Goal: Information Seeking & Learning: Compare options

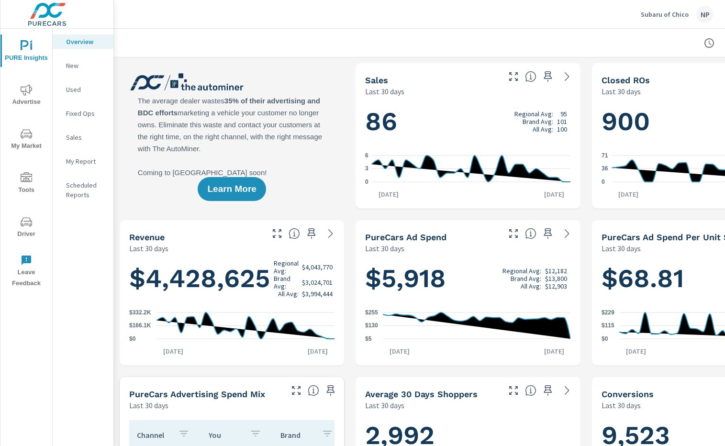
click at [31, 93] on icon "nav menu" at bounding box center [26, 89] width 11 height 11
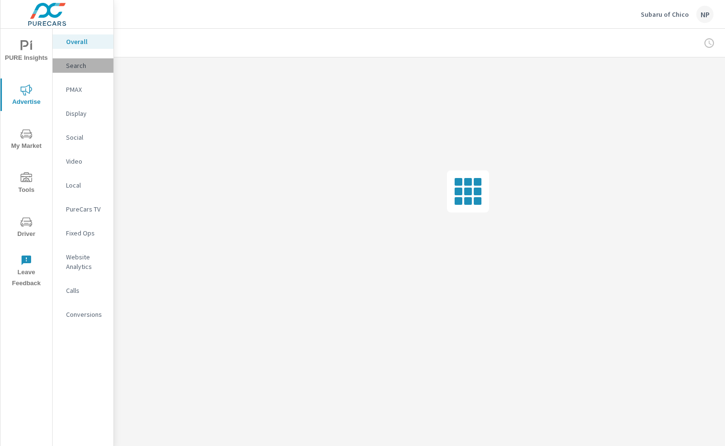
click at [81, 67] on p "Search" at bounding box center [86, 66] width 40 height 10
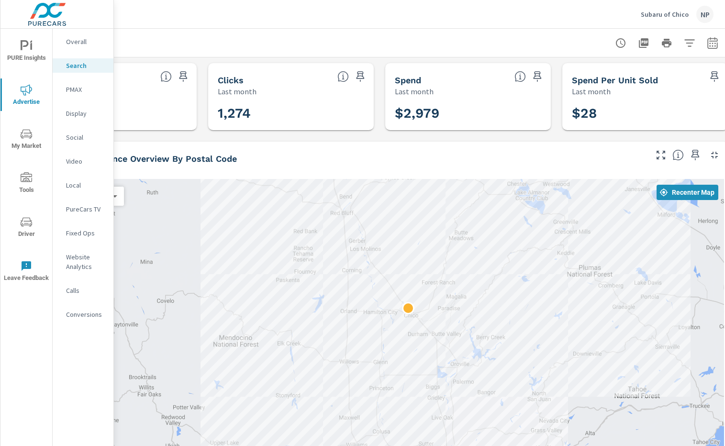
scroll to position [0, 97]
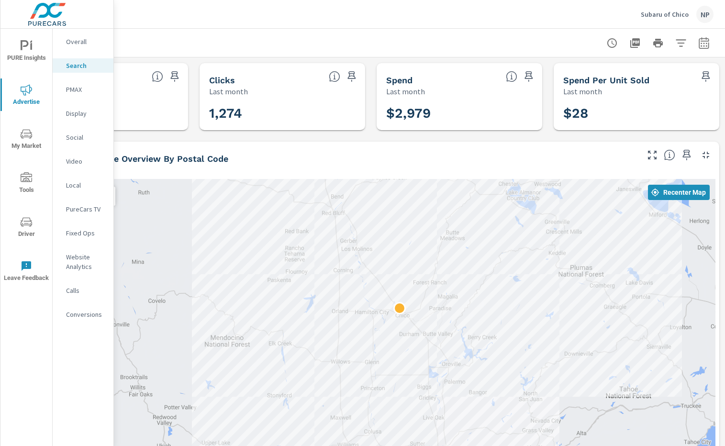
click at [708, 41] on icon "button" at bounding box center [703, 42] width 11 height 11
select select "Last month"
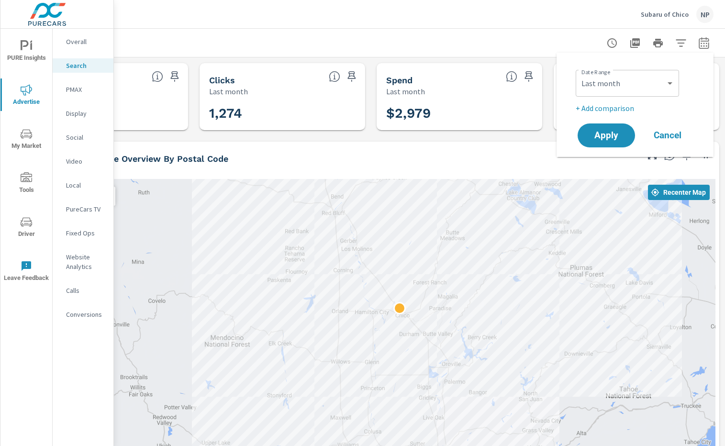
click at [606, 108] on p "+ Add comparison" at bounding box center [637, 107] width 122 height 11
select select "Previous period"
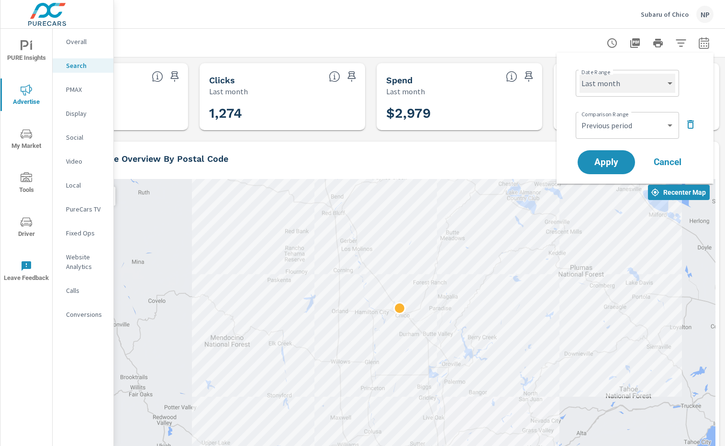
click at [628, 81] on select "Custom [DATE] Last week Last 7 days Last 14 days Last 30 days Last 45 days Last…" at bounding box center [627, 83] width 96 height 19
select select "Month to date"
click at [598, 164] on span "Apply" at bounding box center [606, 162] width 39 height 9
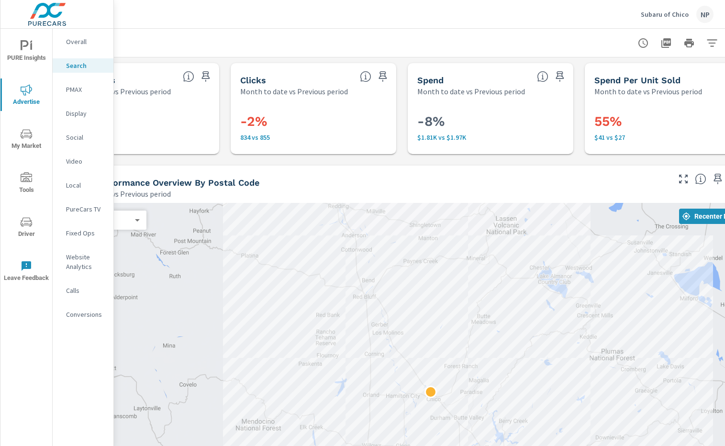
scroll to position [0, 97]
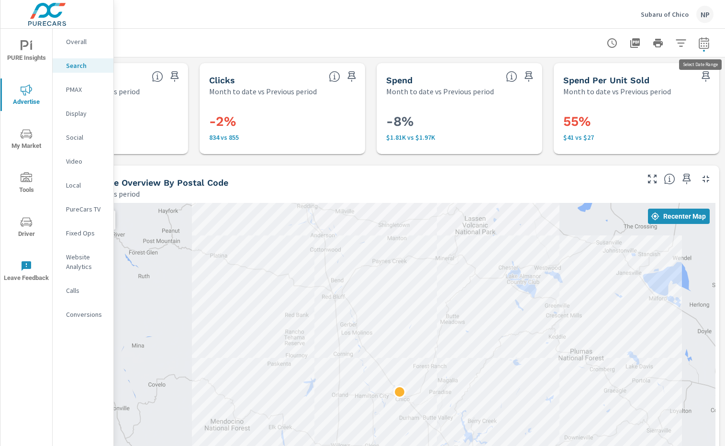
click at [698, 43] on icon "button" at bounding box center [703, 42] width 11 height 11
select select "Month to date"
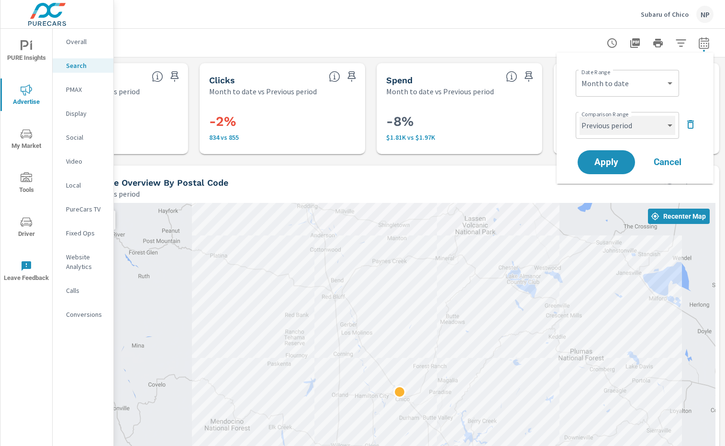
click at [648, 130] on select "Custom Previous period Previous month Previous year" at bounding box center [627, 125] width 96 height 19
select select "custom"
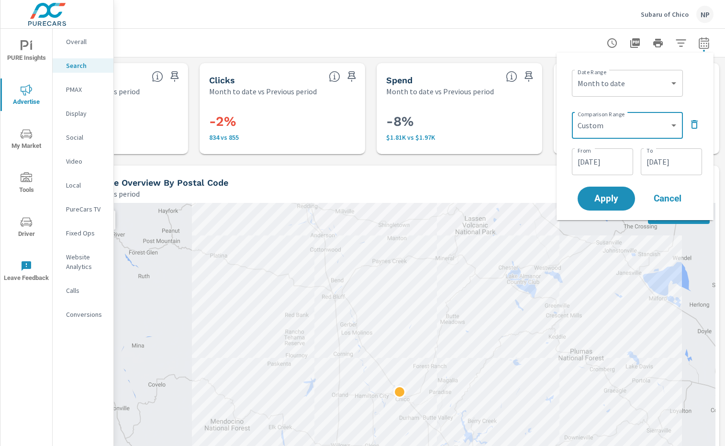
click at [598, 162] on input "[DATE]" at bounding box center [603, 161] width 54 height 19
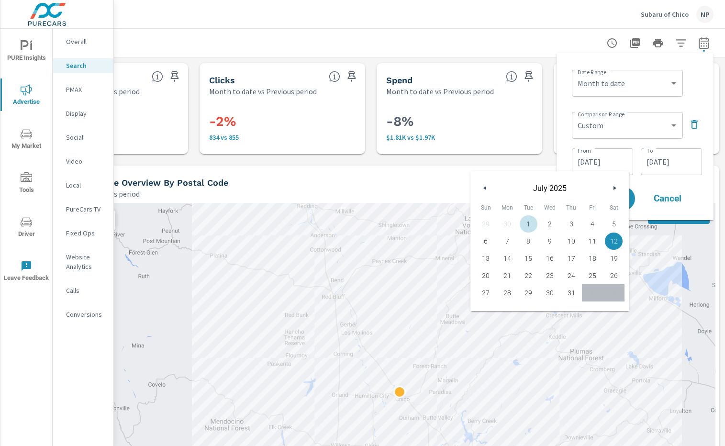
click at [530, 219] on span "1" at bounding box center [529, 224] width 22 height 12
type input "[DATE]"
click at [667, 159] on input "[DATE]" at bounding box center [671, 161] width 54 height 19
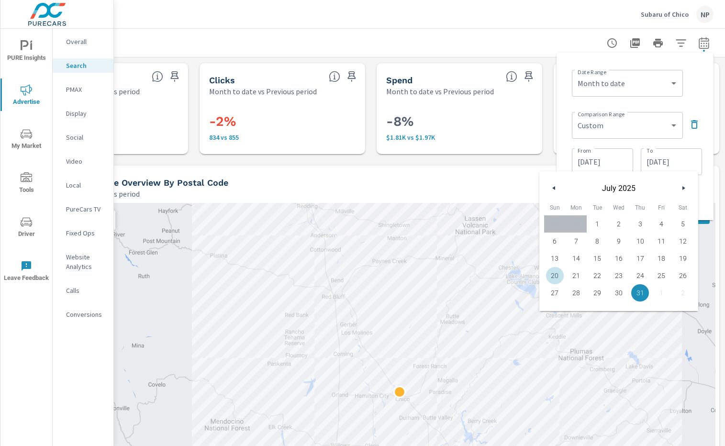
click at [559, 274] on span "20" at bounding box center [555, 275] width 22 height 12
click at [682, 254] on span "19" at bounding box center [683, 258] width 22 height 12
type input "[DATE]"
click at [694, 143] on div "Comparison Range Custom Previous period Previous month Previous year ​ From [DA…" at bounding box center [637, 142] width 130 height 69
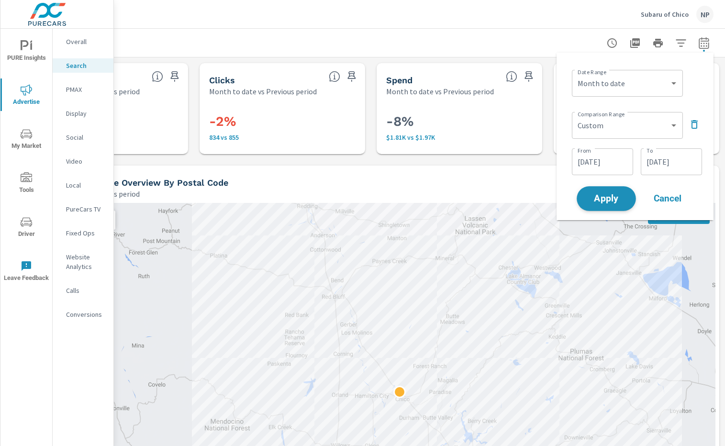
click at [617, 198] on span "Apply" at bounding box center [606, 198] width 39 height 9
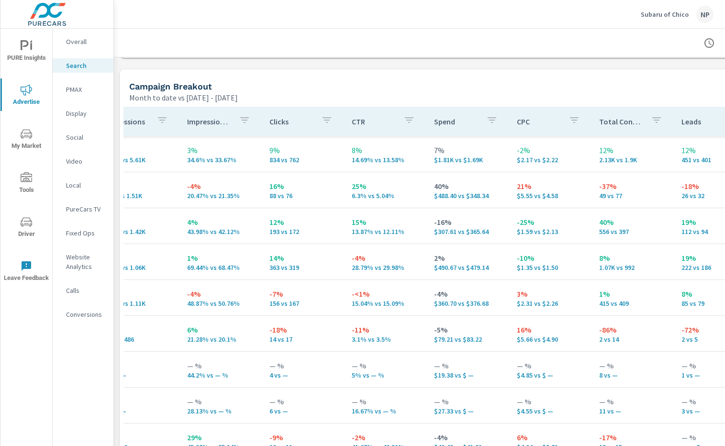
scroll to position [0, 200]
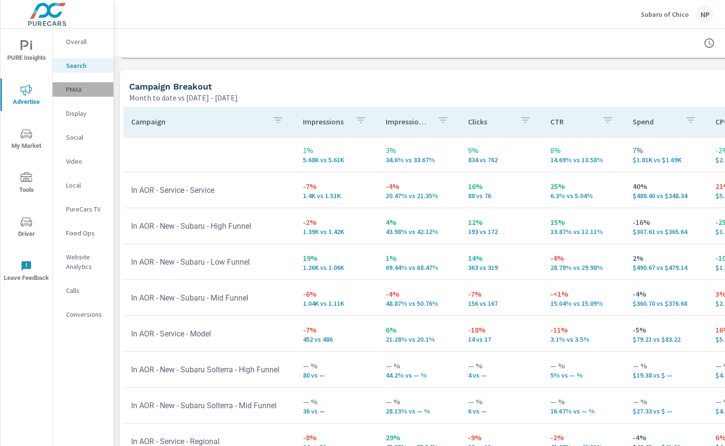
click at [75, 88] on p "PMAX" at bounding box center [86, 90] width 40 height 10
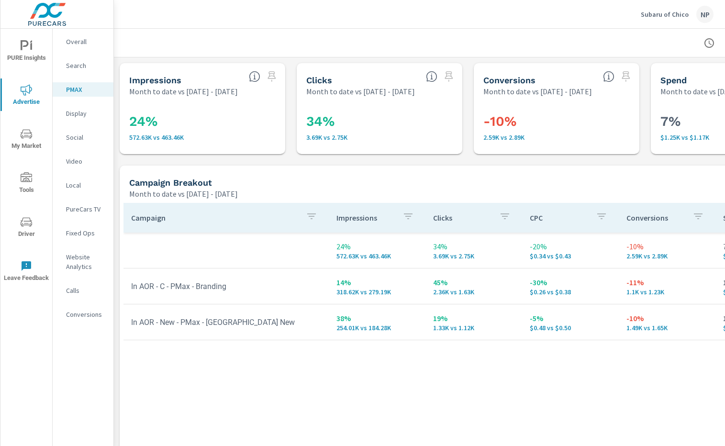
click at [71, 135] on p "Social" at bounding box center [86, 138] width 40 height 10
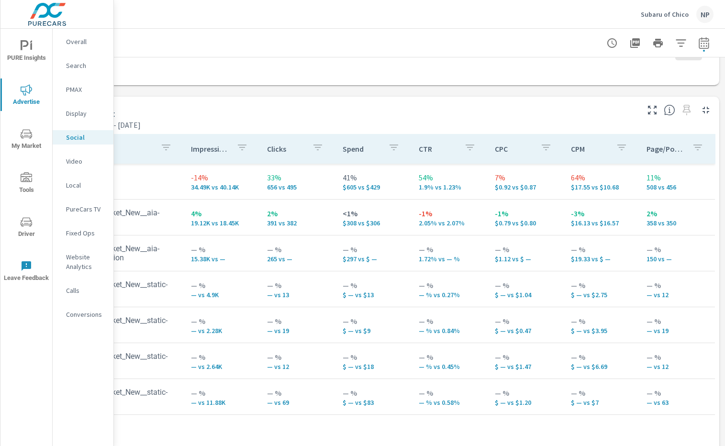
scroll to position [376, 0]
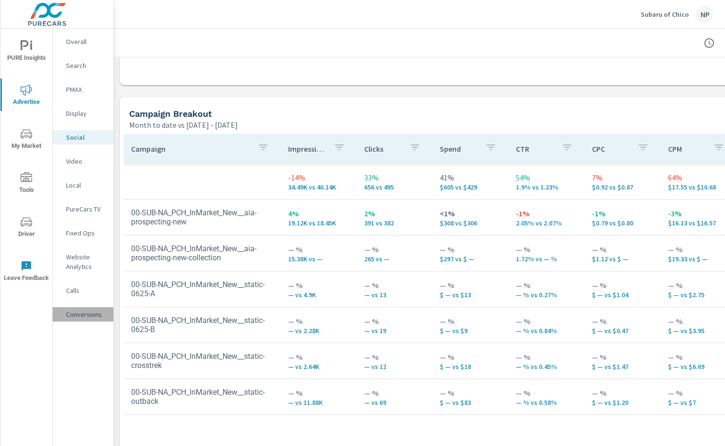
click at [77, 312] on p "Conversions" at bounding box center [86, 315] width 40 height 10
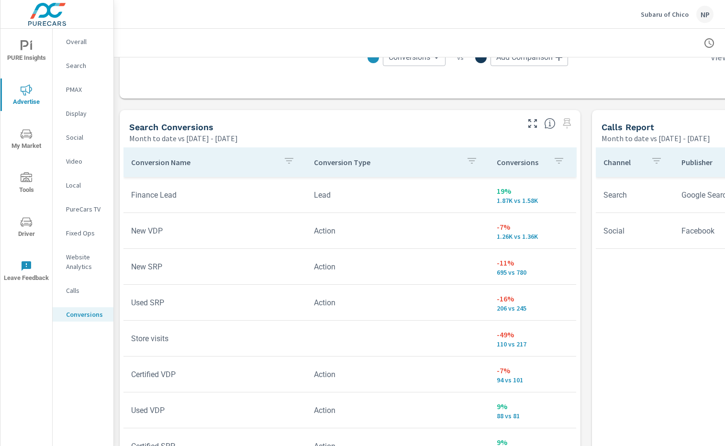
scroll to position [478, 0]
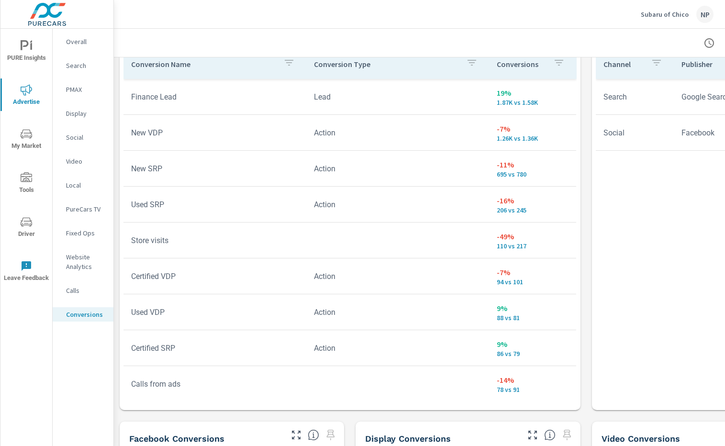
scroll to position [549, 0]
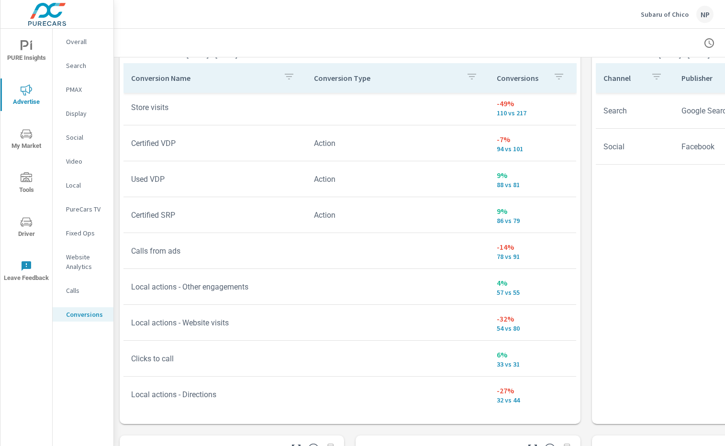
scroll to position [159, 0]
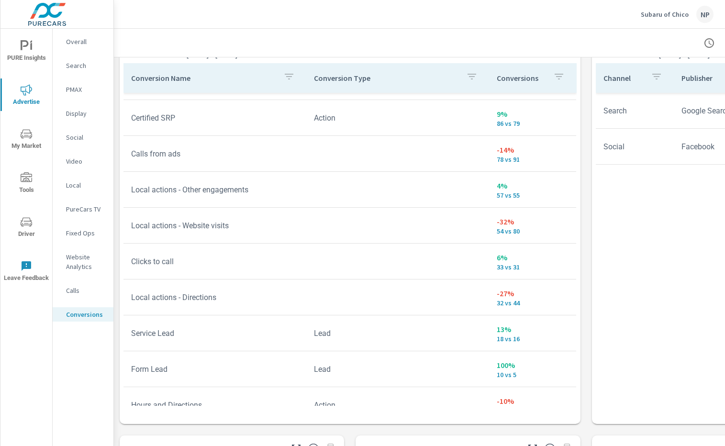
scroll to position [293, 0]
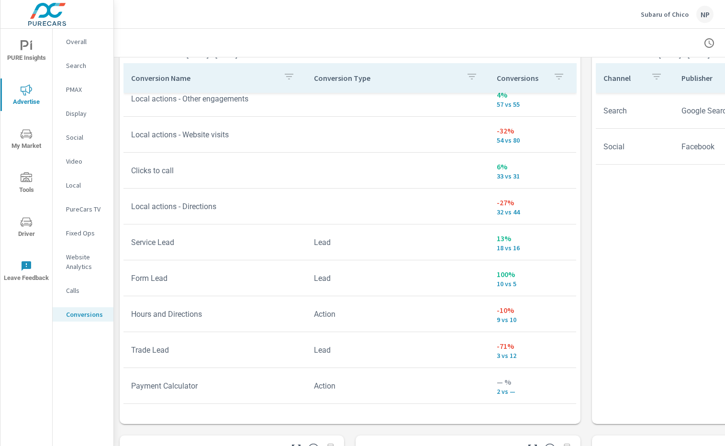
scroll to position [336, 0]
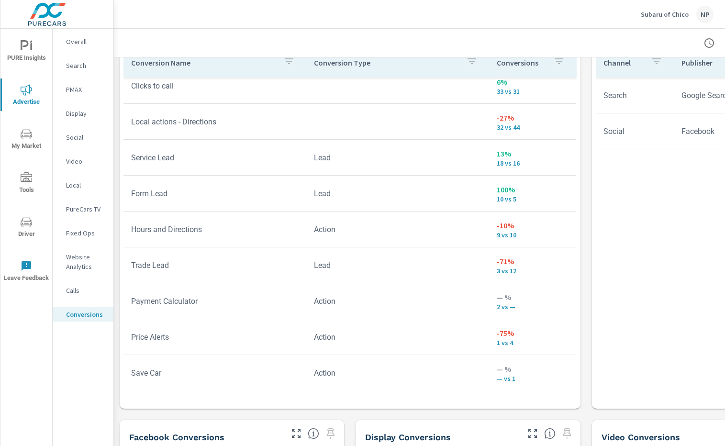
scroll to position [570, 0]
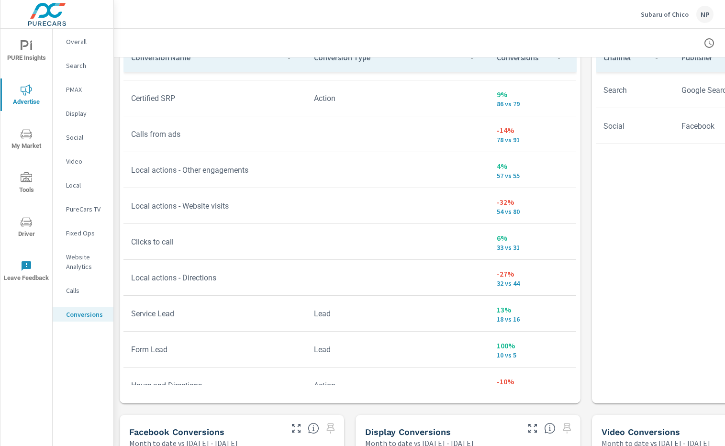
scroll to position [114, 0]
